Goal: Information Seeking & Learning: Learn about a topic

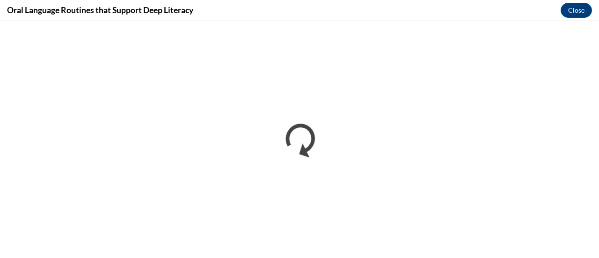
scroll to position [760, 0]
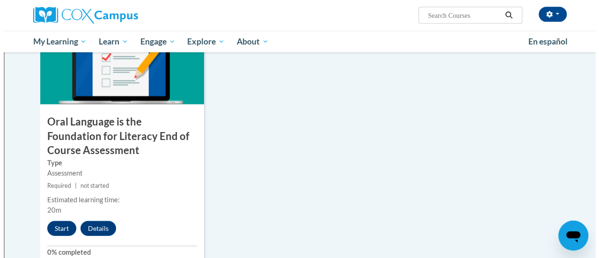
scroll to position [1046, 0]
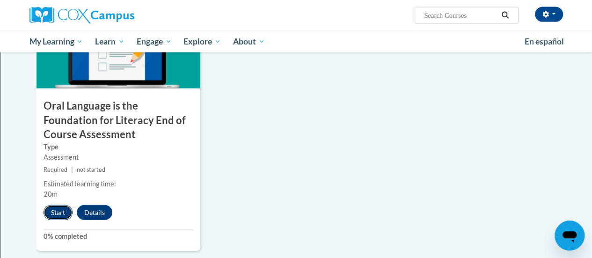
click at [53, 209] on button "Start" at bounding box center [57, 212] width 29 height 15
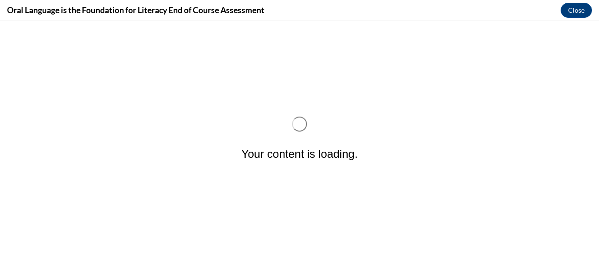
scroll to position [0, 0]
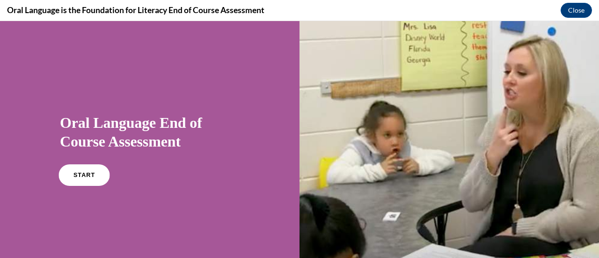
click at [72, 177] on link "START" at bounding box center [83, 175] width 51 height 22
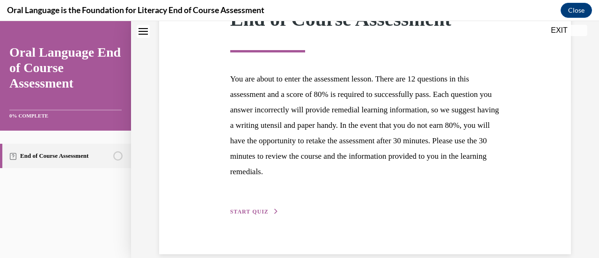
scroll to position [171, 0]
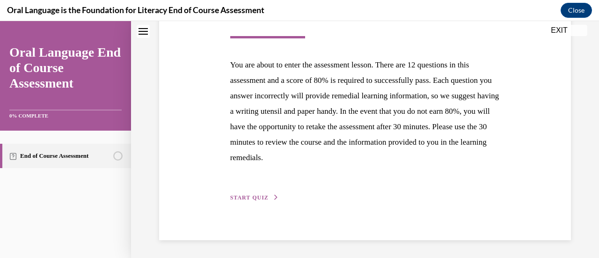
click at [236, 196] on span "START QUIZ" at bounding box center [249, 197] width 38 height 7
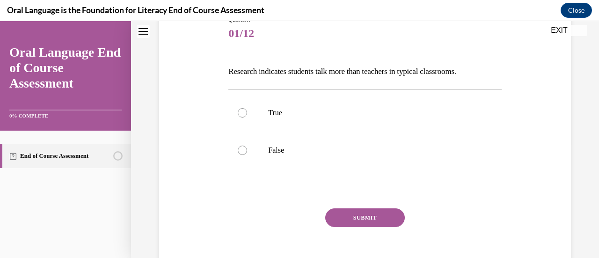
scroll to position [115, 0]
click at [240, 148] on div at bounding box center [242, 149] width 9 height 9
click at [240, 148] on input "False" at bounding box center [242, 149] width 9 height 9
radio input "true"
click at [344, 217] on button "SUBMIT" at bounding box center [365, 217] width 80 height 19
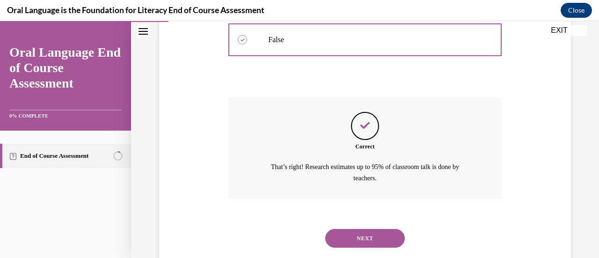
scroll to position [246, 0]
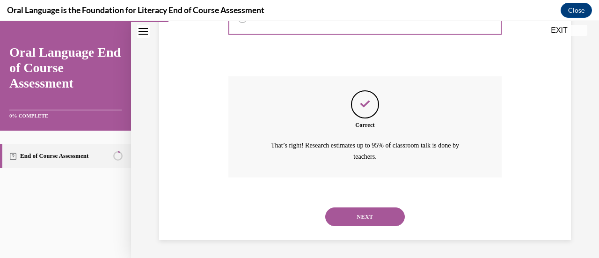
click at [340, 219] on button "NEXT" at bounding box center [365, 216] width 80 height 19
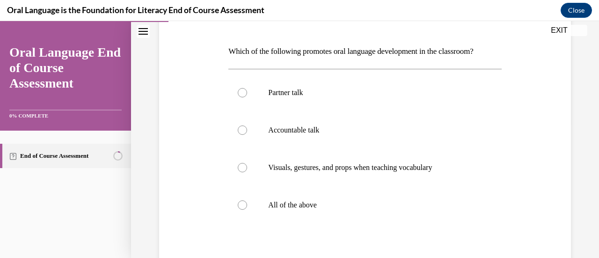
scroll to position [135, 0]
click at [241, 203] on div at bounding box center [242, 204] width 9 height 9
click at [241, 203] on input "All of the above" at bounding box center [242, 204] width 9 height 9
radio input "true"
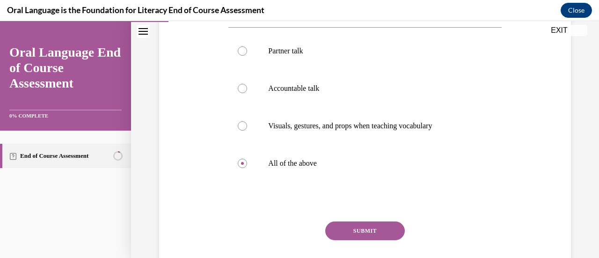
scroll to position [180, 0]
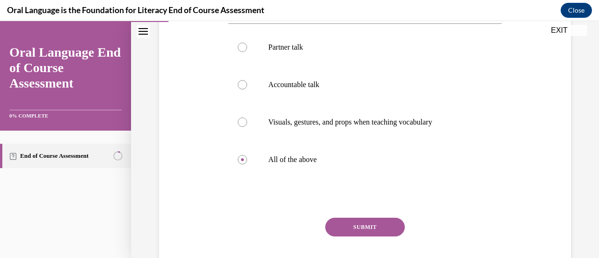
click at [382, 221] on button "SUBMIT" at bounding box center [365, 226] width 80 height 19
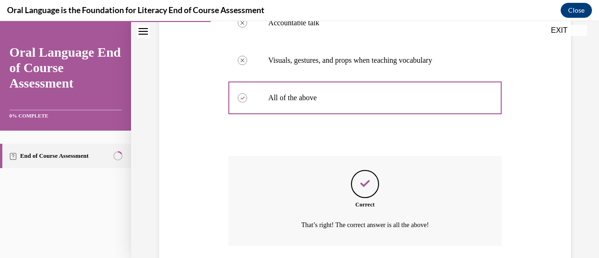
scroll to position [311, 0]
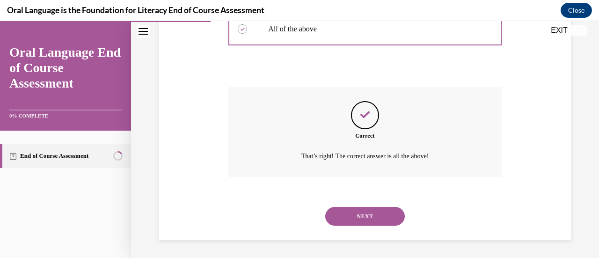
click at [366, 217] on button "NEXT" at bounding box center [365, 216] width 80 height 19
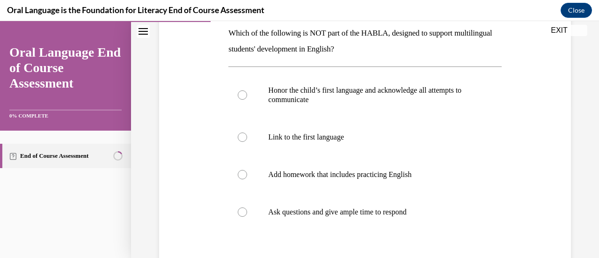
scroll to position [155, 0]
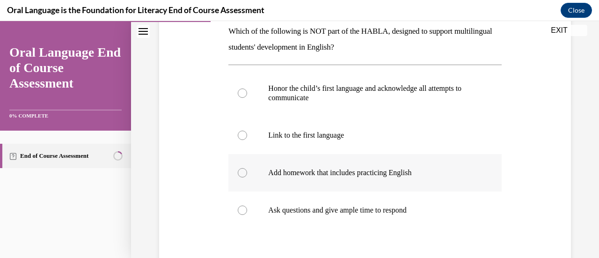
click at [238, 171] on div at bounding box center [242, 172] width 9 height 9
click at [238, 171] on input "Add homework that includes practicing English" at bounding box center [242, 172] width 9 height 9
radio input "true"
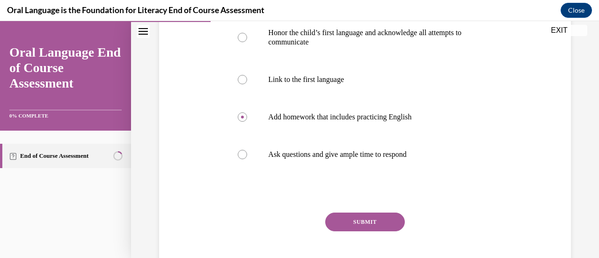
scroll to position [222, 0]
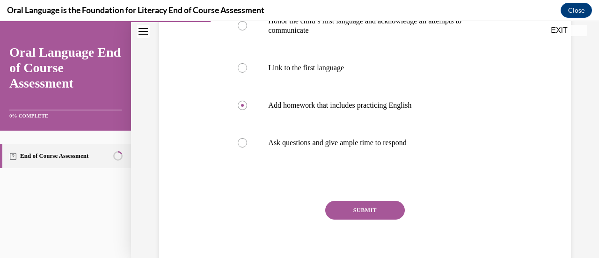
click at [359, 211] on button "SUBMIT" at bounding box center [365, 210] width 80 height 19
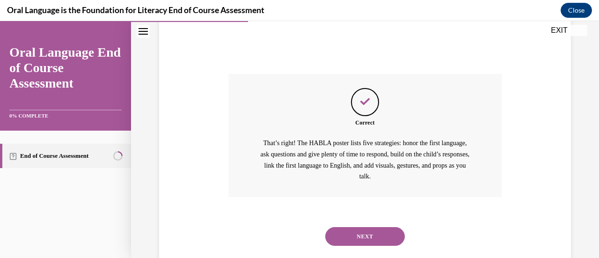
scroll to position [363, 0]
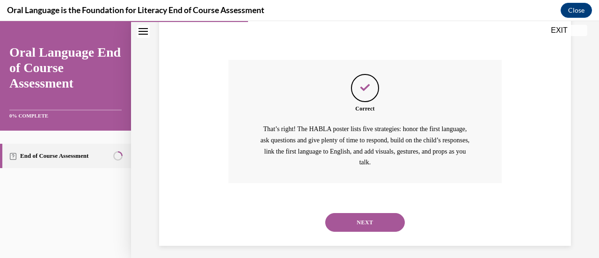
click at [340, 221] on button "NEXT" at bounding box center [365, 222] width 80 height 19
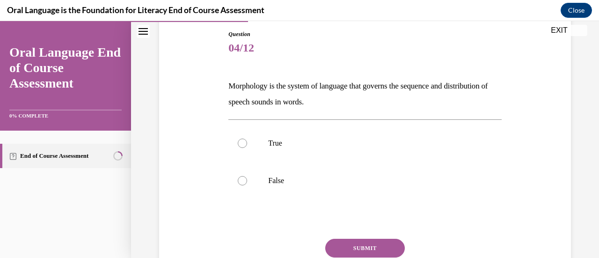
scroll to position [101, 0]
click at [239, 183] on div at bounding box center [242, 179] width 9 height 9
click at [239, 183] on input "False" at bounding box center [242, 179] width 9 height 9
radio input "true"
click at [239, 183] on div at bounding box center [242, 179] width 9 height 9
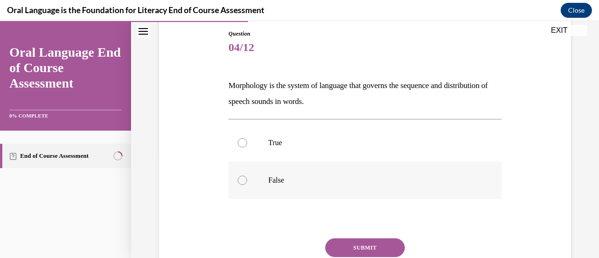
click at [239, 183] on input "False" at bounding box center [242, 179] width 9 height 9
click at [351, 244] on button "SUBMIT" at bounding box center [365, 247] width 80 height 19
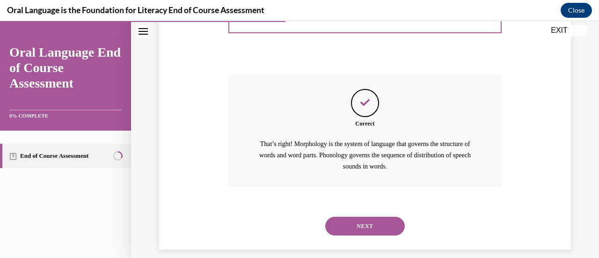
scroll to position [269, 0]
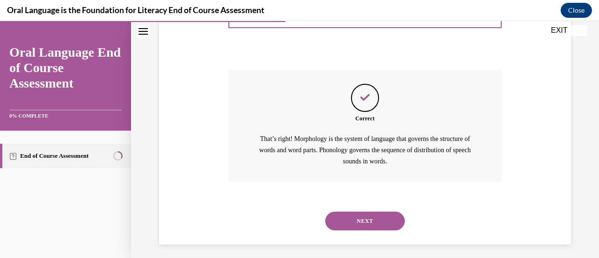
click at [347, 223] on button "NEXT" at bounding box center [365, 220] width 80 height 19
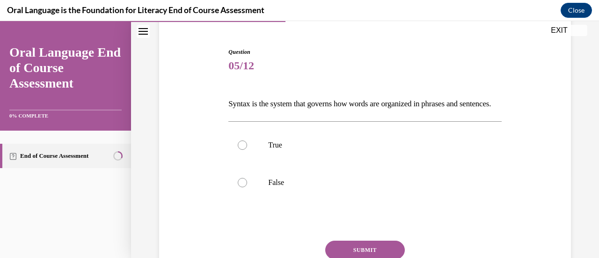
scroll to position [96, 0]
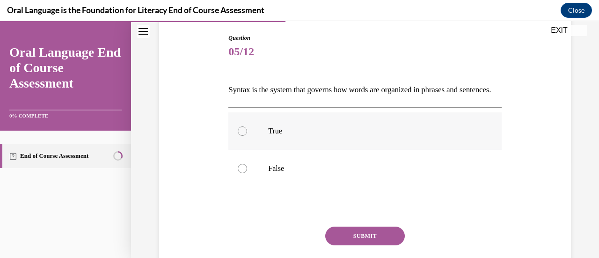
click at [246, 148] on label "True" at bounding box center [364, 130] width 273 height 37
click at [246, 136] on input "True" at bounding box center [242, 130] width 9 height 9
radio input "true"
click at [340, 245] on button "SUBMIT" at bounding box center [365, 235] width 80 height 19
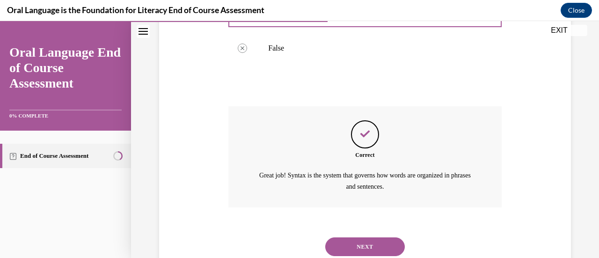
scroll to position [262, 0]
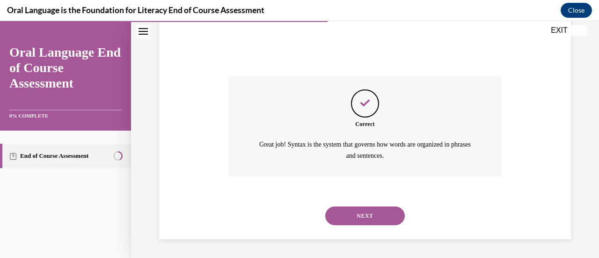
click at [373, 217] on button "NEXT" at bounding box center [365, 215] width 80 height 19
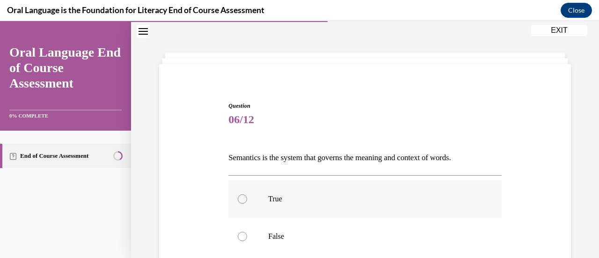
click at [238, 202] on div at bounding box center [242, 198] width 9 height 9
click at [238, 202] on input "True" at bounding box center [242, 198] width 9 height 9
radio input "true"
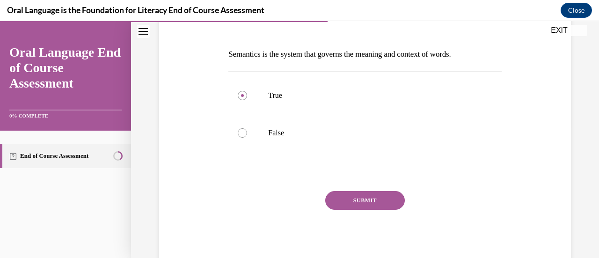
click at [341, 198] on button "SUBMIT" at bounding box center [365, 200] width 80 height 19
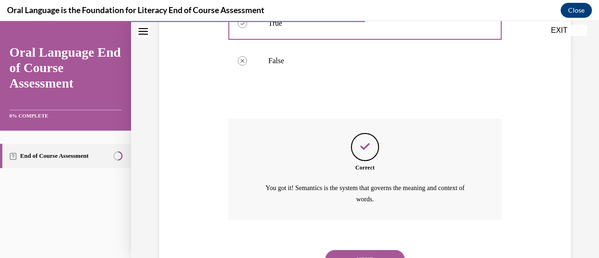
scroll to position [216, 0]
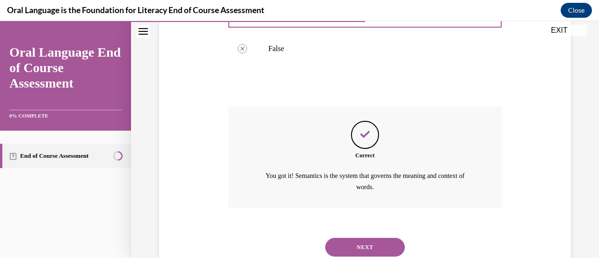
click at [364, 248] on button "NEXT" at bounding box center [365, 247] width 80 height 19
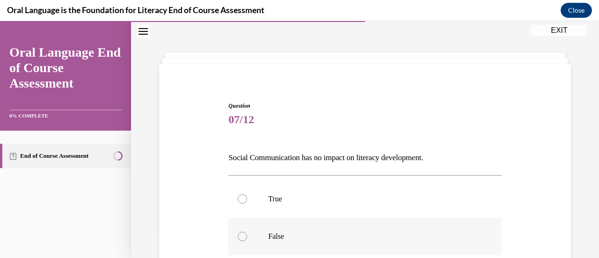
click at [241, 238] on div at bounding box center [242, 236] width 9 height 9
click at [241, 238] on input "False" at bounding box center [242, 236] width 9 height 9
radio input "true"
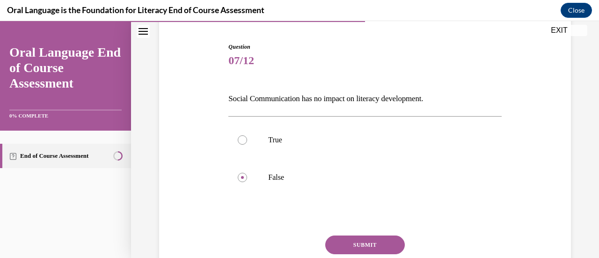
scroll to position [117, 0]
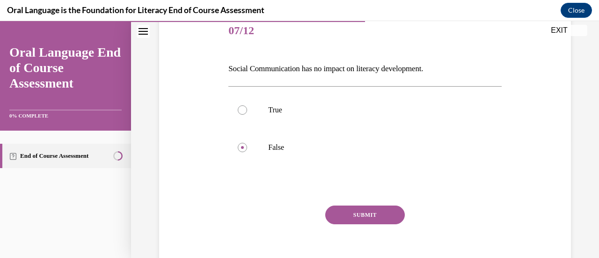
click at [348, 213] on button "SUBMIT" at bounding box center [365, 214] width 80 height 19
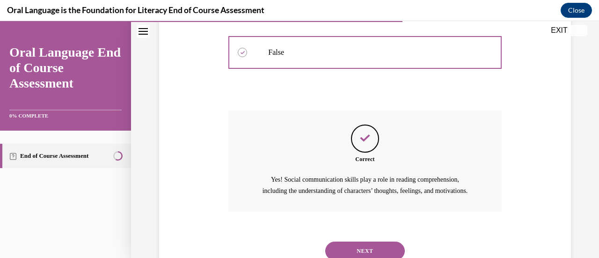
scroll to position [228, 0]
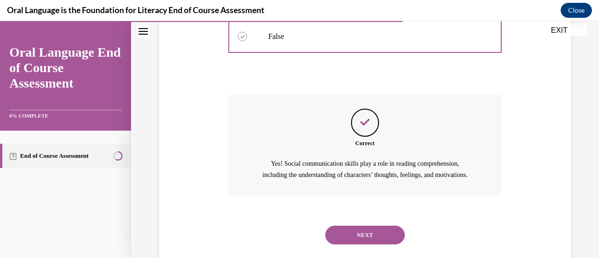
click at [356, 244] on button "NEXT" at bounding box center [365, 234] width 80 height 19
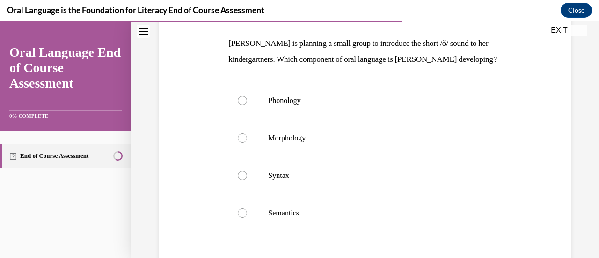
scroll to position [146, 0]
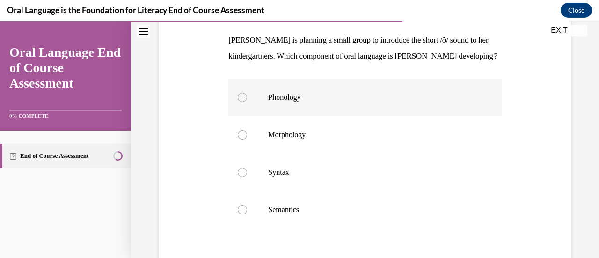
click at [244, 102] on div at bounding box center [242, 97] width 9 height 9
click at [244, 102] on input "Phonology" at bounding box center [242, 97] width 9 height 9
radio input "true"
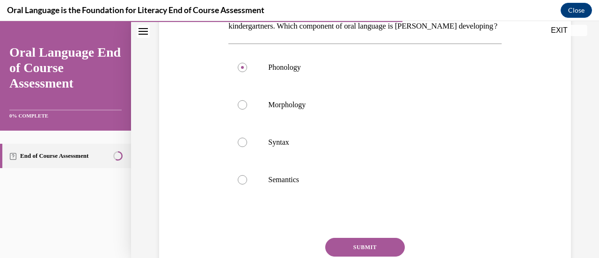
scroll to position [186, 0]
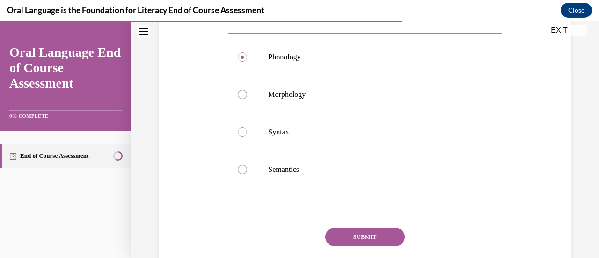
click at [337, 246] on button "SUBMIT" at bounding box center [365, 236] width 80 height 19
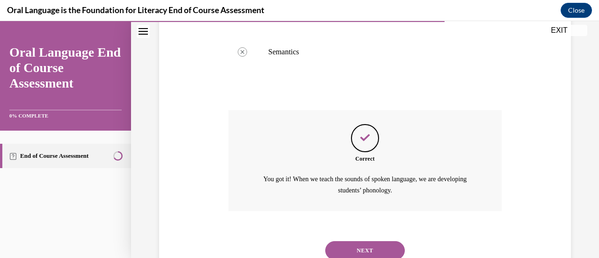
scroll to position [353, 0]
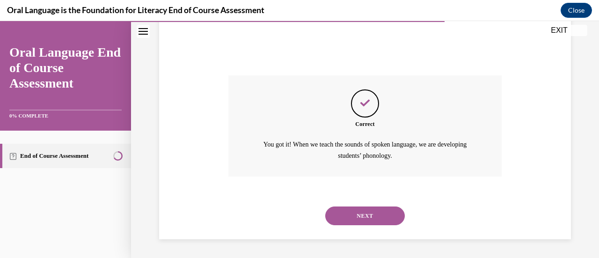
click at [361, 213] on button "NEXT" at bounding box center [365, 215] width 80 height 19
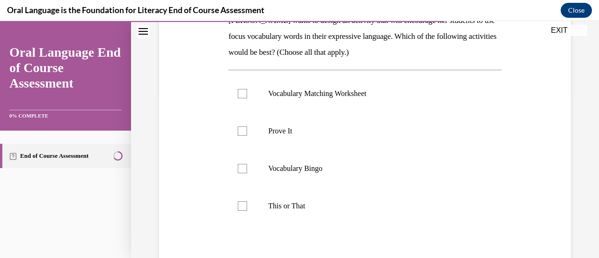
scroll to position [165, 0]
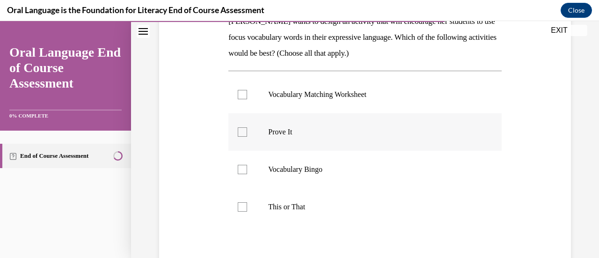
click at [239, 137] on label "Prove It" at bounding box center [364, 131] width 273 height 37
click at [239, 137] on input "Prove It" at bounding box center [242, 131] width 9 height 9
checkbox input "true"
click at [238, 206] on div at bounding box center [242, 206] width 9 height 9
click at [238, 206] on input "This or That" at bounding box center [242, 206] width 9 height 9
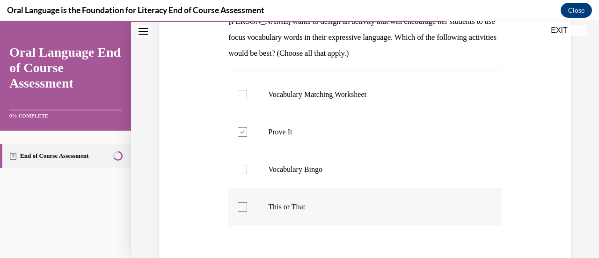
checkbox input "true"
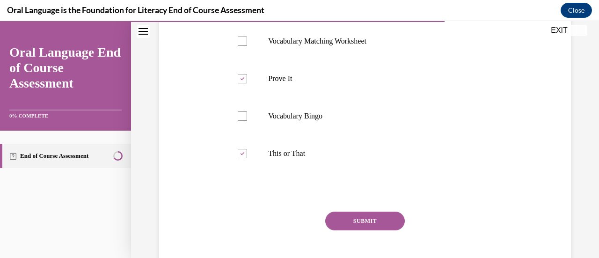
scroll to position [219, 0]
click at [352, 215] on button "SUBMIT" at bounding box center [365, 219] width 80 height 19
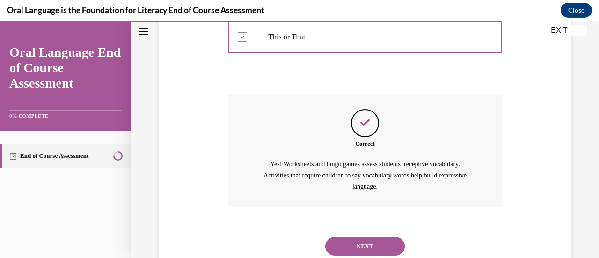
scroll to position [342, 0]
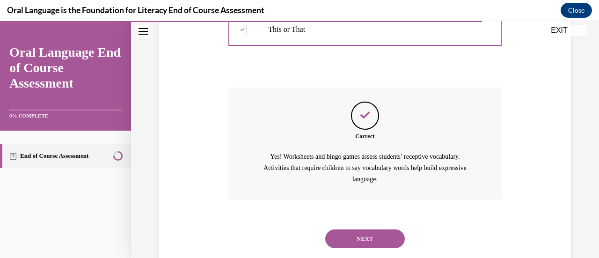
click at [353, 238] on button "NEXT" at bounding box center [365, 238] width 80 height 19
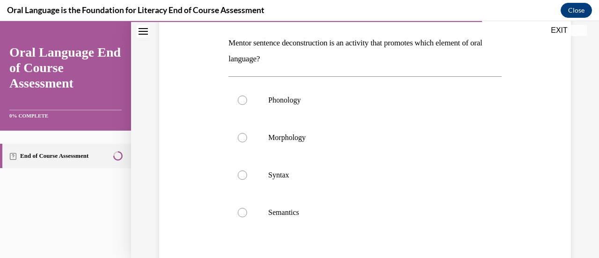
scroll to position [140, 0]
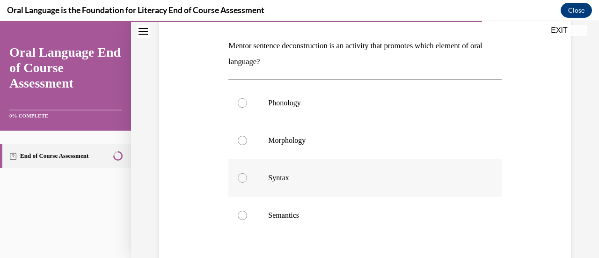
click at [238, 178] on div at bounding box center [242, 177] width 9 height 9
click at [238, 178] on input "Syntax" at bounding box center [242, 177] width 9 height 9
radio input "true"
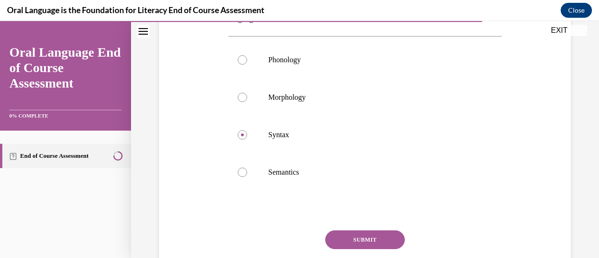
scroll to position [223, 0]
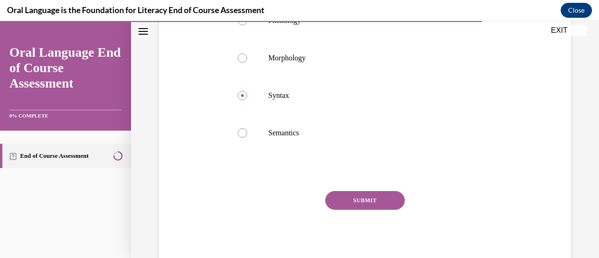
click at [363, 200] on button "SUBMIT" at bounding box center [365, 200] width 80 height 19
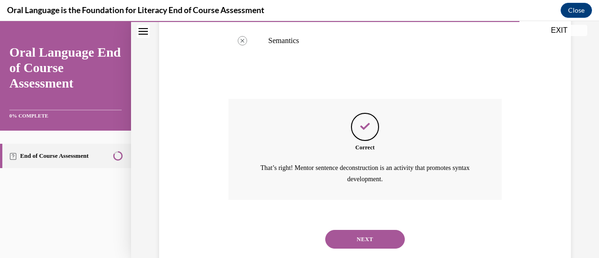
scroll to position [337, 0]
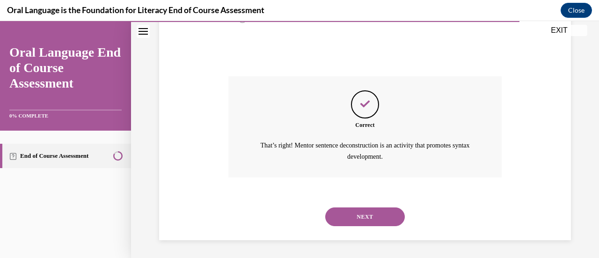
click at [349, 216] on button "NEXT" at bounding box center [365, 216] width 80 height 19
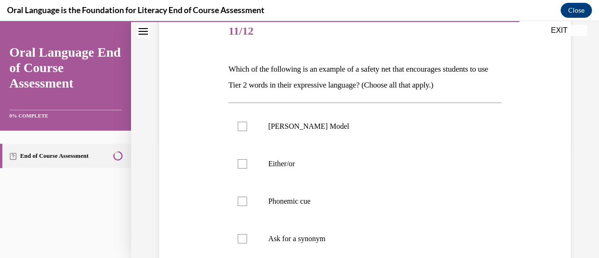
scroll to position [118, 0]
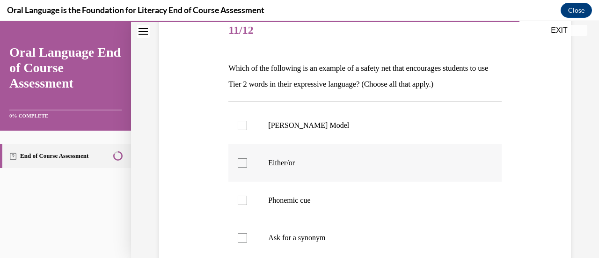
click at [239, 163] on div at bounding box center [242, 162] width 9 height 9
click at [239, 163] on input "Either/or" at bounding box center [242, 162] width 9 height 9
checkbox input "true"
click at [239, 202] on div at bounding box center [242, 200] width 9 height 9
click at [239, 202] on input "Phonemic cue" at bounding box center [242, 200] width 9 height 9
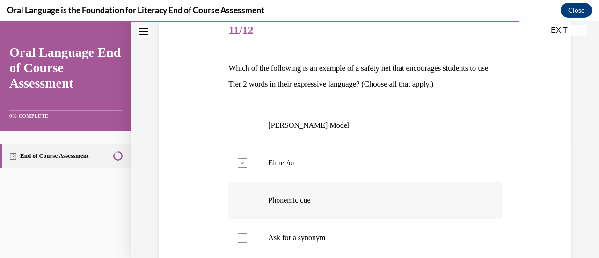
checkbox input "true"
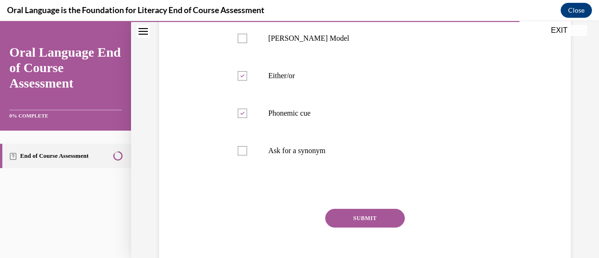
scroll to position [205, 0]
click at [363, 218] on button "SUBMIT" at bounding box center [365, 217] width 80 height 19
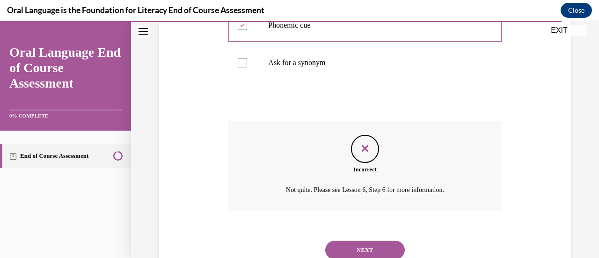
scroll to position [326, 0]
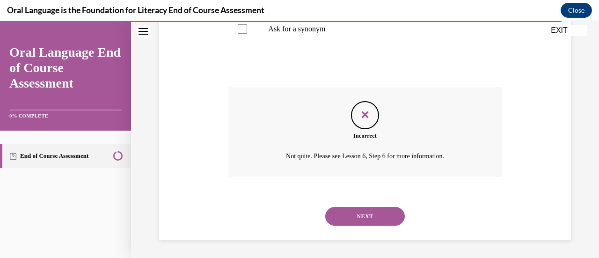
click at [340, 218] on button "NEXT" at bounding box center [365, 216] width 80 height 19
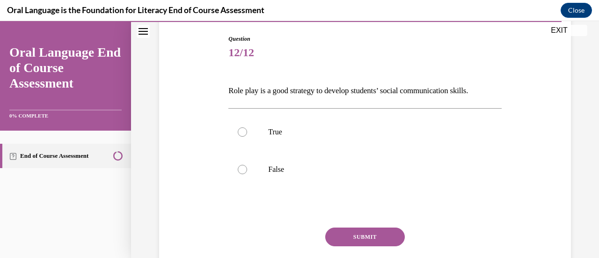
scroll to position [102, 0]
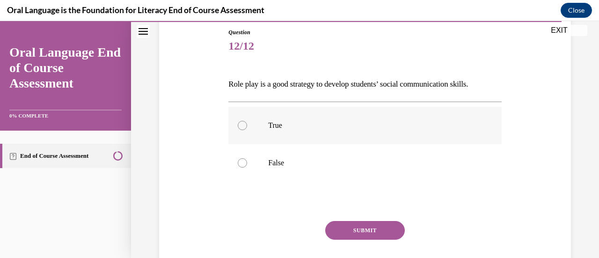
click at [238, 126] on div at bounding box center [242, 125] width 9 height 9
click at [238, 126] on input "True" at bounding box center [242, 125] width 9 height 9
radio input "true"
click at [339, 231] on button "SUBMIT" at bounding box center [365, 230] width 80 height 19
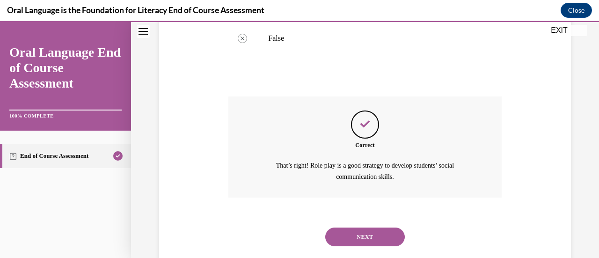
scroll to position [246, 0]
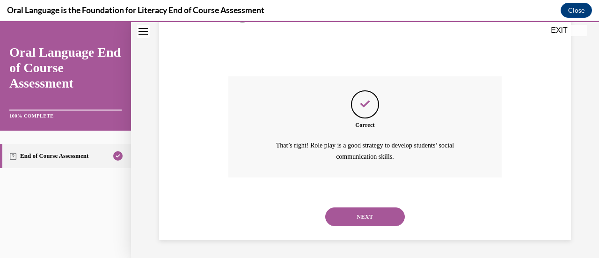
click at [355, 217] on button "NEXT" at bounding box center [365, 216] width 80 height 19
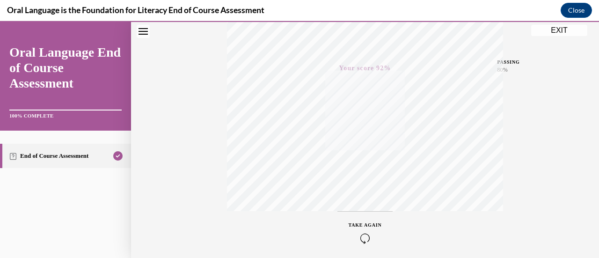
scroll to position [207, 0]
drag, startPoint x: 578, startPoint y: 80, endPoint x: 589, endPoint y: 80, distance: 11.3
click at [589, 80] on div "Quiz Results PASSING 80% Your score 92% Passed PASSING 80% Your score Your scor…" at bounding box center [365, 68] width 468 height 450
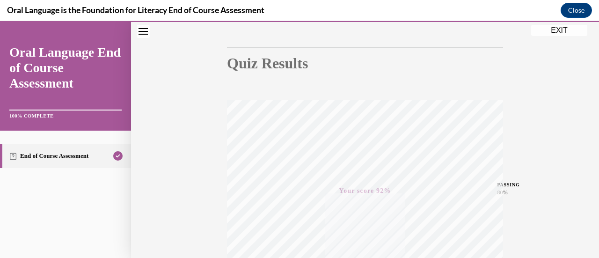
scroll to position [242, 0]
drag, startPoint x: 593, startPoint y: 123, endPoint x: 181, endPoint y: 179, distance: 415.9
click at [181, 179] on div "Quiz Results PASSING 80% Your score 92% Passed PASSING 80% Your score Your scor…" at bounding box center [365, 33] width 468 height 450
click at [549, 27] on button "EXIT" at bounding box center [559, 30] width 56 height 11
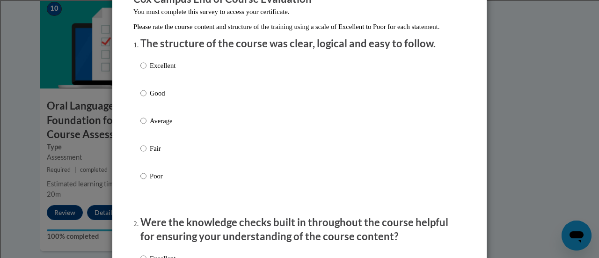
scroll to position [112, 0]
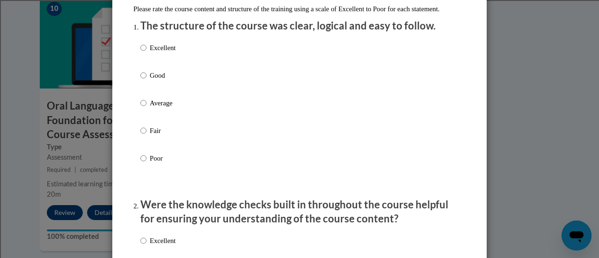
click at [162, 53] on p "Excellent" at bounding box center [163, 48] width 26 height 10
click at [146, 53] on input "Excellent" at bounding box center [143, 48] width 6 height 10
radio input "true"
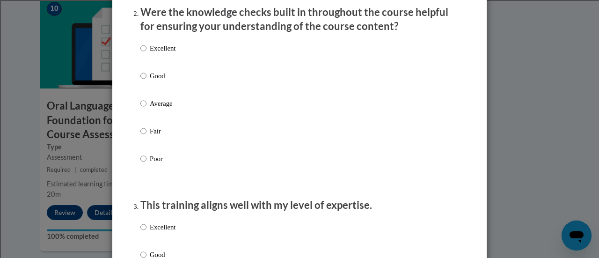
scroll to position [311, 0]
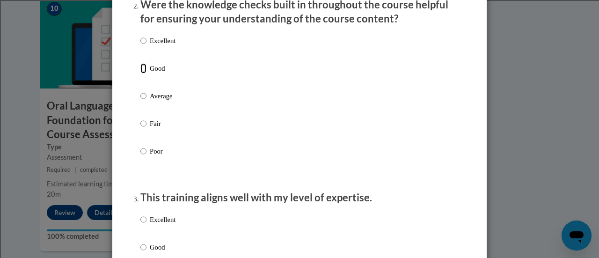
click at [141, 73] on input "Good" at bounding box center [143, 68] width 6 height 10
radio input "true"
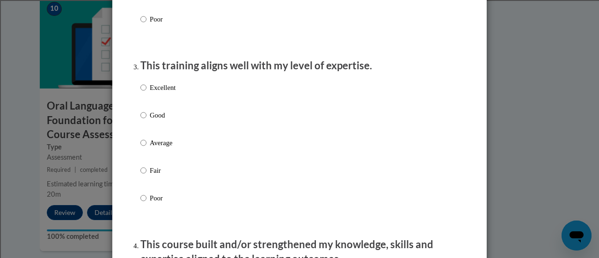
scroll to position [466, 0]
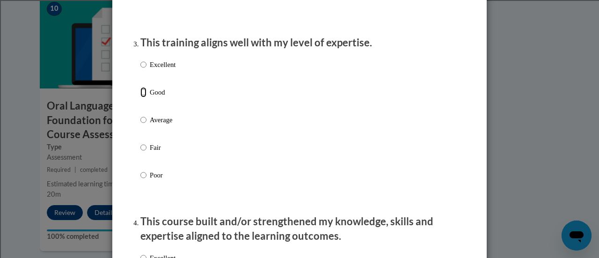
click at [142, 97] on input "Good" at bounding box center [143, 92] width 6 height 10
radio input "true"
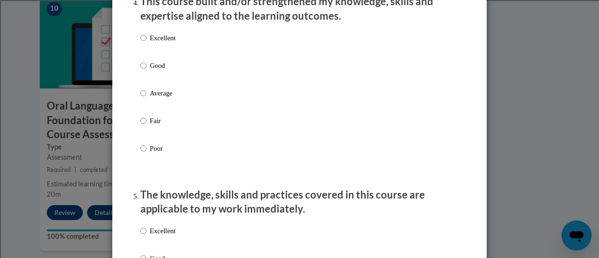
scroll to position [689, 0]
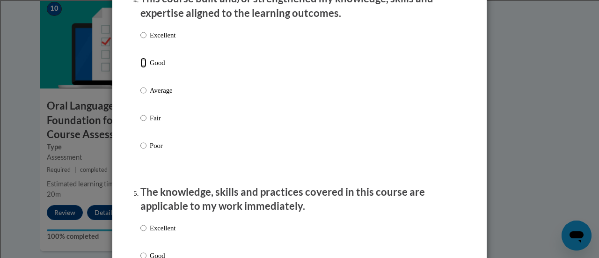
click at [140, 68] on input "Good" at bounding box center [143, 63] width 6 height 10
radio input "true"
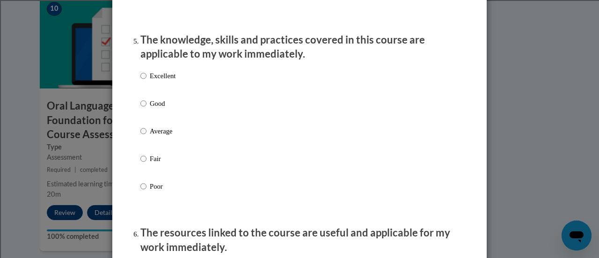
scroll to position [848, 0]
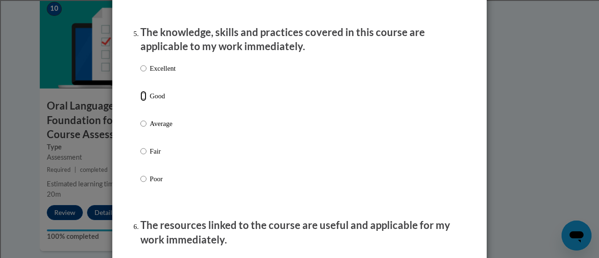
click at [140, 101] on input "Good" at bounding box center [143, 96] width 6 height 10
radio input "true"
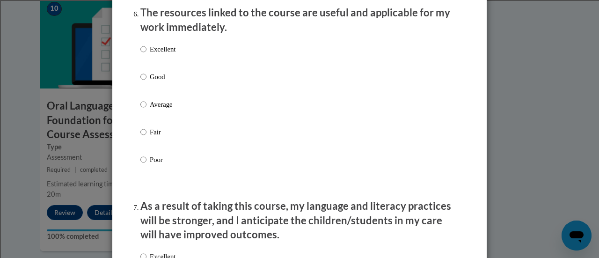
scroll to position [1114, 0]
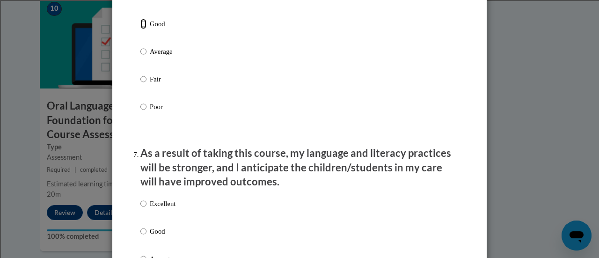
click at [140, 29] on input "Good" at bounding box center [143, 24] width 6 height 10
radio input "true"
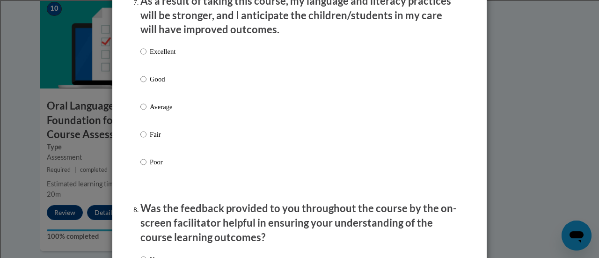
scroll to position [1276, 0]
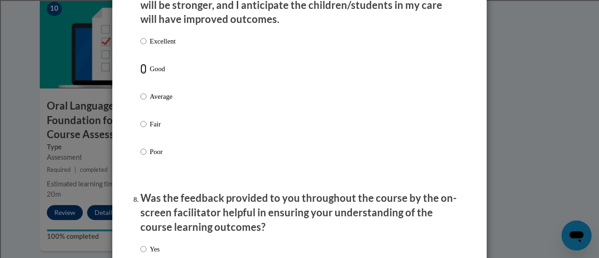
click at [141, 74] on input "Good" at bounding box center [143, 69] width 6 height 10
radio input "true"
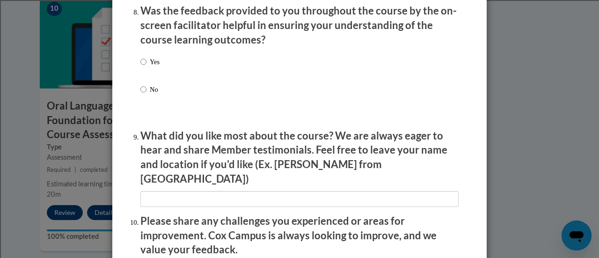
scroll to position [1476, 0]
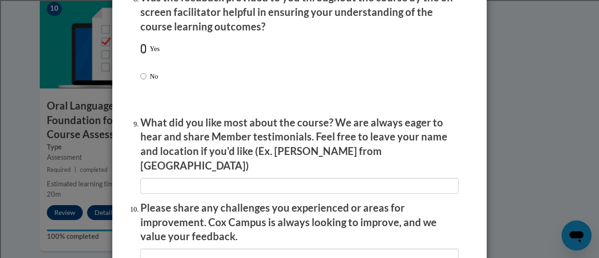
click at [141, 54] on input "Yes" at bounding box center [143, 48] width 6 height 10
radio input "true"
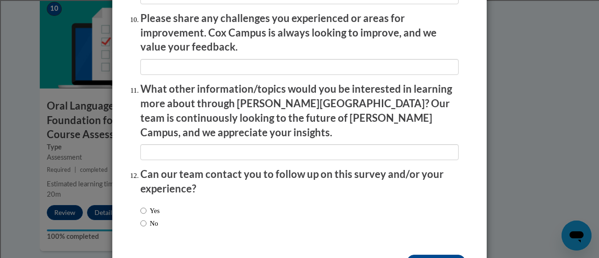
scroll to position [1673, 0]
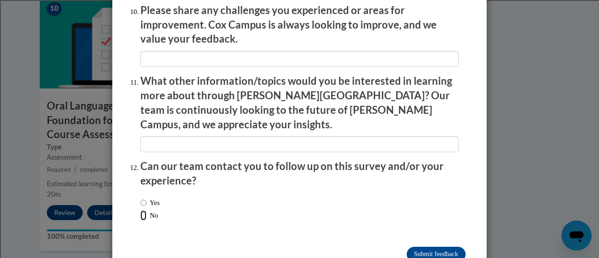
click at [140, 210] on input "No" at bounding box center [143, 215] width 6 height 10
radio input "true"
click at [433, 246] on input "Submit feedback" at bounding box center [435, 253] width 59 height 15
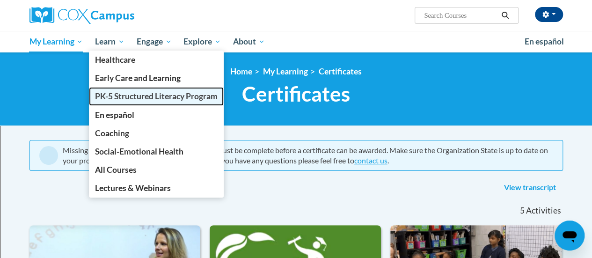
click at [120, 99] on span "PK-5 Structured Literacy Program" at bounding box center [156, 96] width 123 height 10
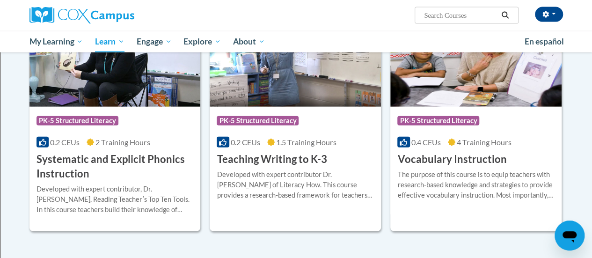
scroll to position [1064, 0]
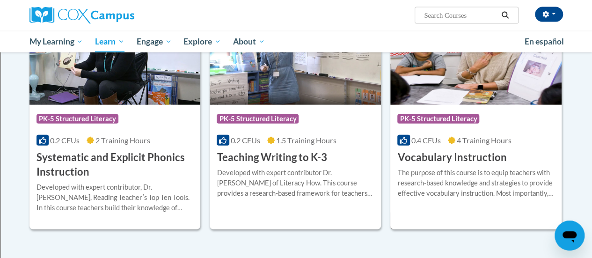
click at [524, 149] on div "Course Category: PK-5 Structured Literacy 0.4 CEUs 4 Training Hours COURSE Voca…" at bounding box center [475, 135] width 171 height 60
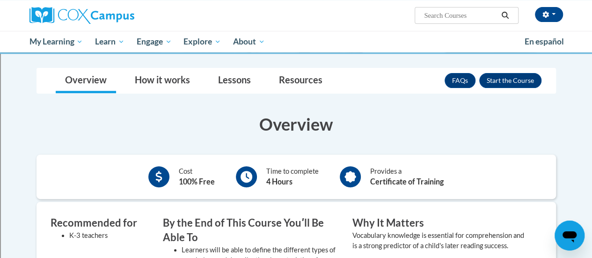
scroll to position [70, 0]
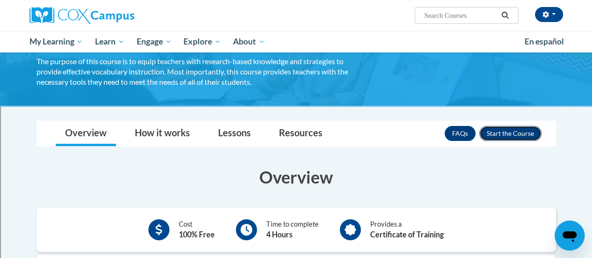
click at [506, 133] on button "Enroll" at bounding box center [510, 133] width 62 height 15
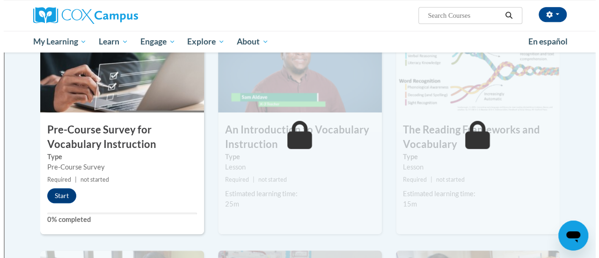
scroll to position [277, 0]
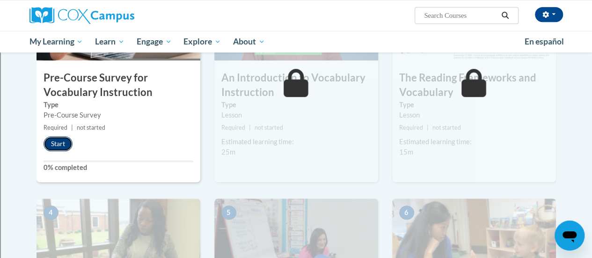
click at [62, 144] on button "Start" at bounding box center [57, 143] width 29 height 15
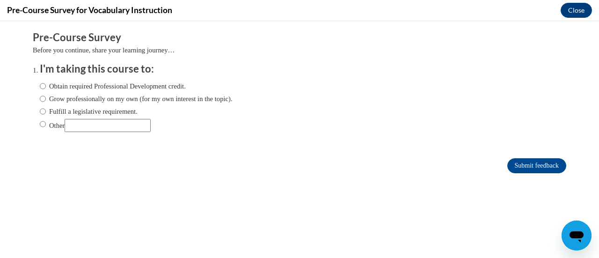
scroll to position [0, 0]
click at [40, 86] on input "Obtain required Professional Development credit." at bounding box center [43, 86] width 6 height 10
radio input "true"
click at [523, 168] on input "Submit feedback" at bounding box center [536, 165] width 59 height 15
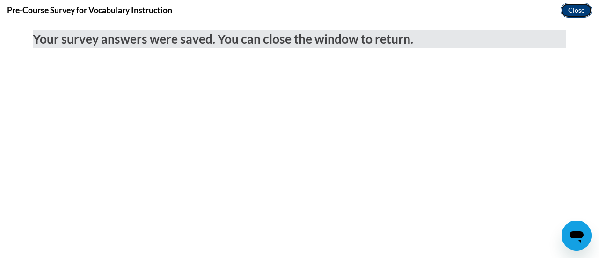
click at [576, 9] on button "Close" at bounding box center [575, 10] width 31 height 15
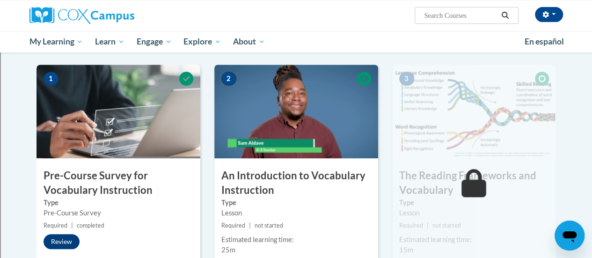
scroll to position [176, 0]
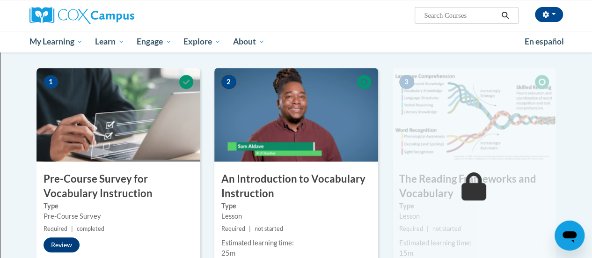
click at [305, 171] on div "2 An Introduction to Vocabulary Instruction Type Lesson Required | not started …" at bounding box center [296, 178] width 164 height 220
click at [304, 130] on img at bounding box center [296, 115] width 164 height 94
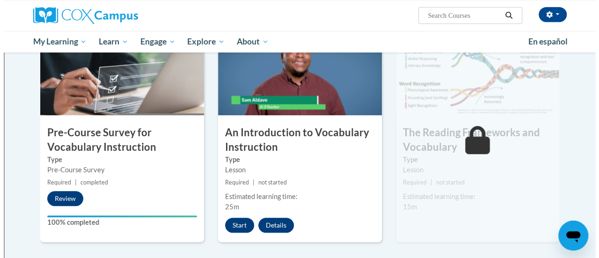
scroll to position [237, 0]
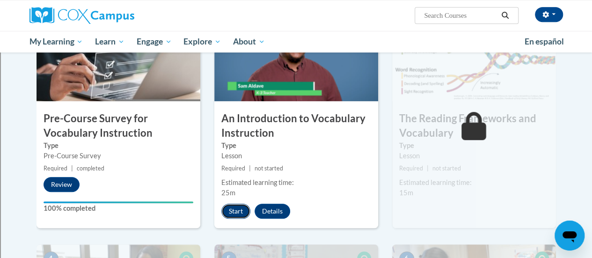
click at [232, 209] on button "Start" at bounding box center [235, 210] width 29 height 15
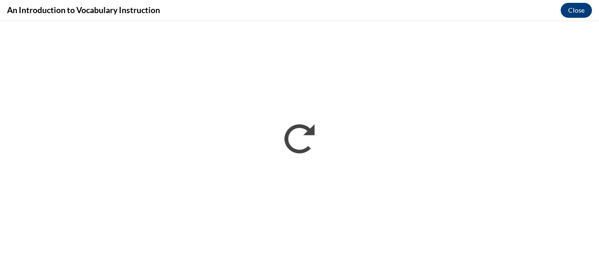
scroll to position [0, 0]
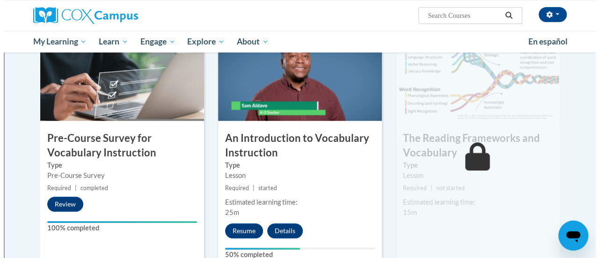
scroll to position [221, 0]
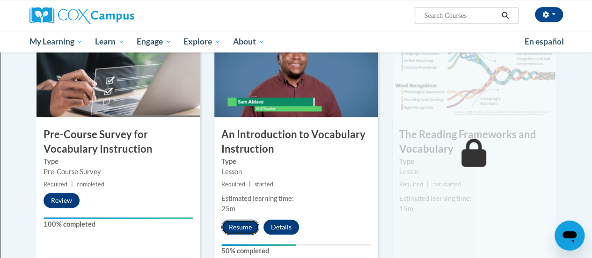
click at [242, 229] on button "Resume" at bounding box center [240, 226] width 38 height 15
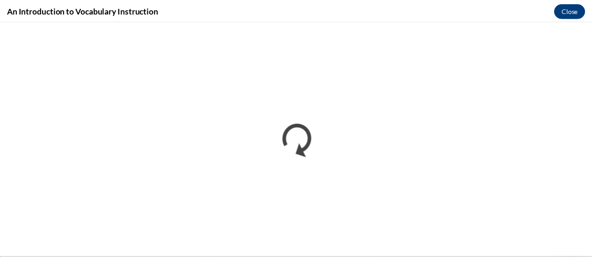
scroll to position [0, 0]
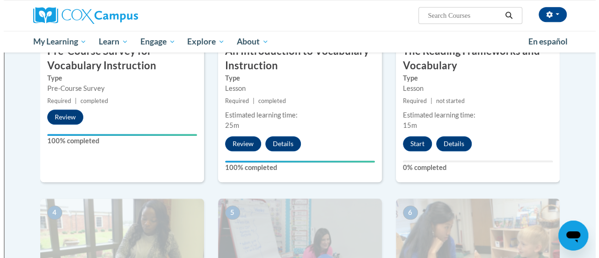
scroll to position [297, 0]
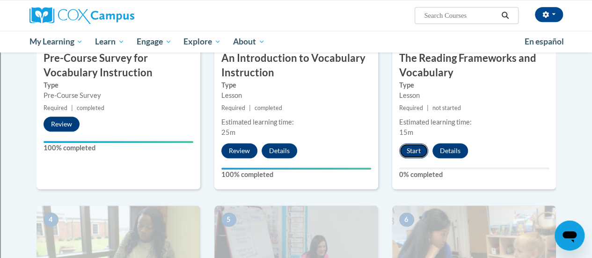
click at [418, 147] on button "Start" at bounding box center [413, 150] width 29 height 15
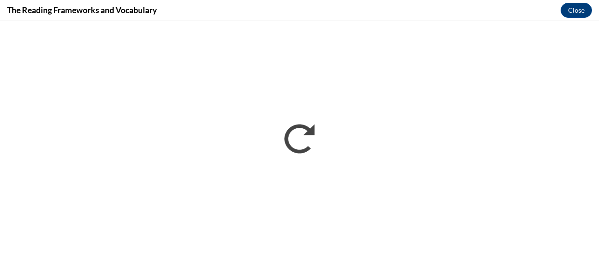
scroll to position [0, 0]
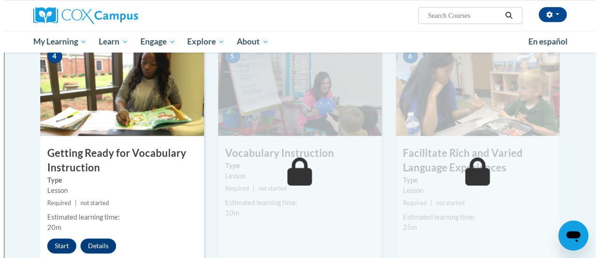
scroll to position [458, 0]
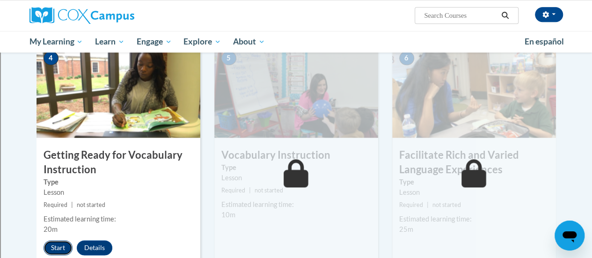
click at [60, 249] on button "Start" at bounding box center [57, 247] width 29 height 15
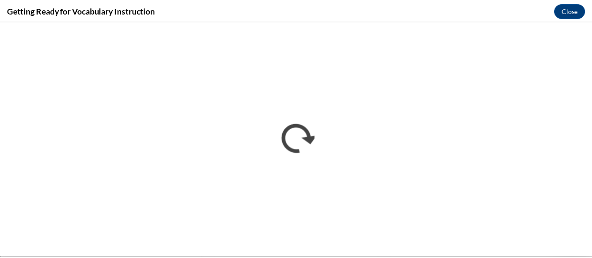
scroll to position [0, 0]
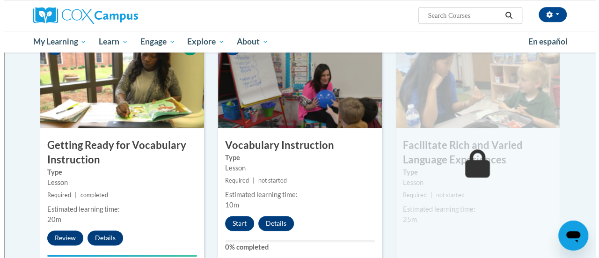
scroll to position [472, 0]
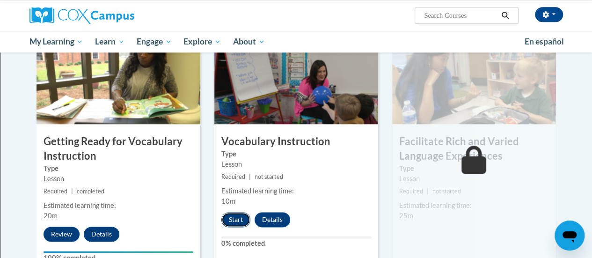
click at [236, 219] on button "Start" at bounding box center [235, 219] width 29 height 15
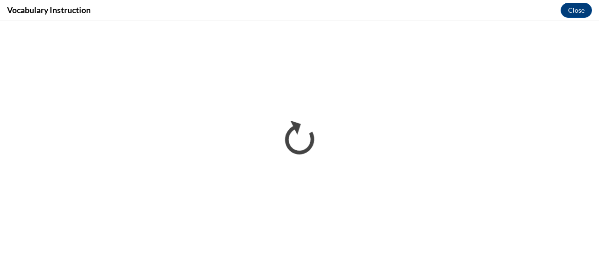
scroll to position [0, 0]
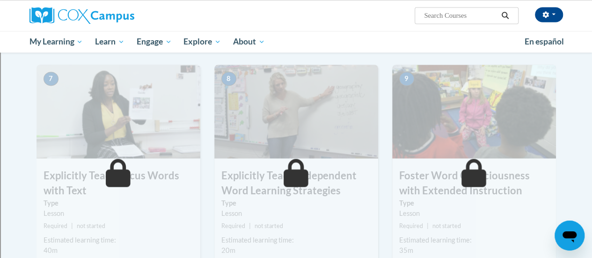
scroll to position [688, 0]
